Goal: Find specific page/section: Find specific page/section

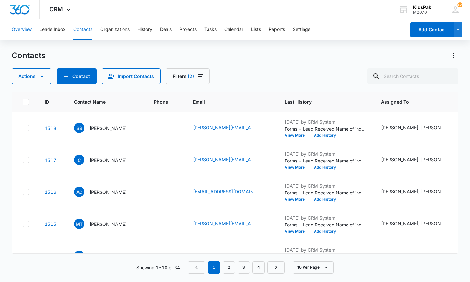
click at [20, 29] on button "Overview" at bounding box center [22, 29] width 20 height 21
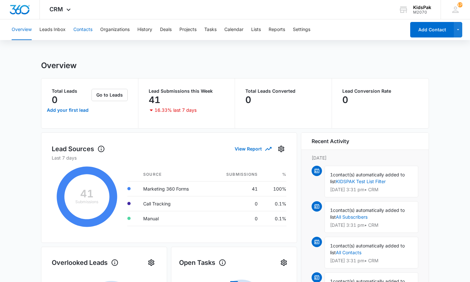
click at [85, 29] on button "Contacts" at bounding box center [82, 29] width 19 height 21
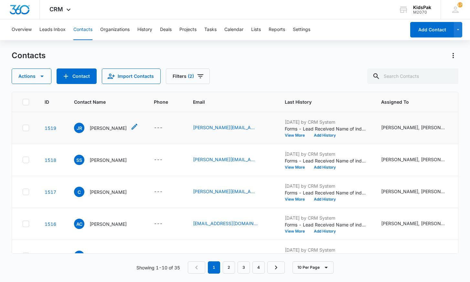
click at [98, 127] on p "[PERSON_NAME]" at bounding box center [108, 128] width 37 height 7
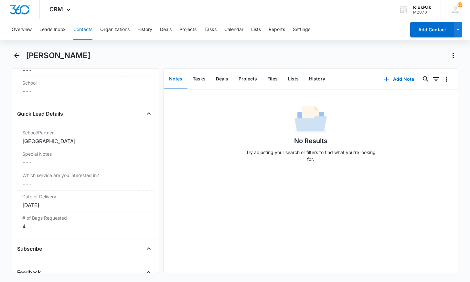
scroll to position [537, 0]
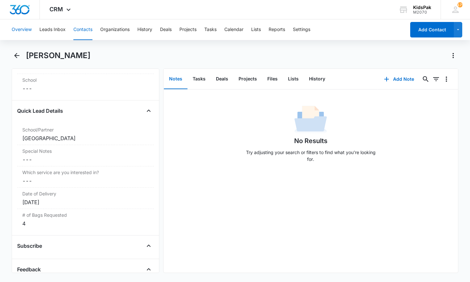
click at [20, 28] on button "Overview" at bounding box center [22, 29] width 20 height 21
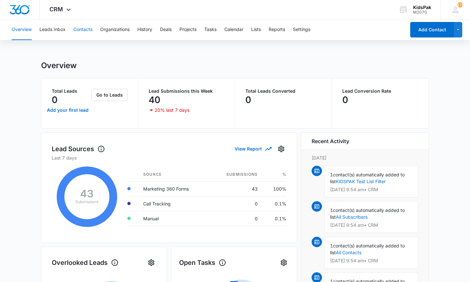
click at [83, 29] on button "Contacts" at bounding box center [82, 29] width 19 height 21
